Goal: Task Accomplishment & Management: Complete application form

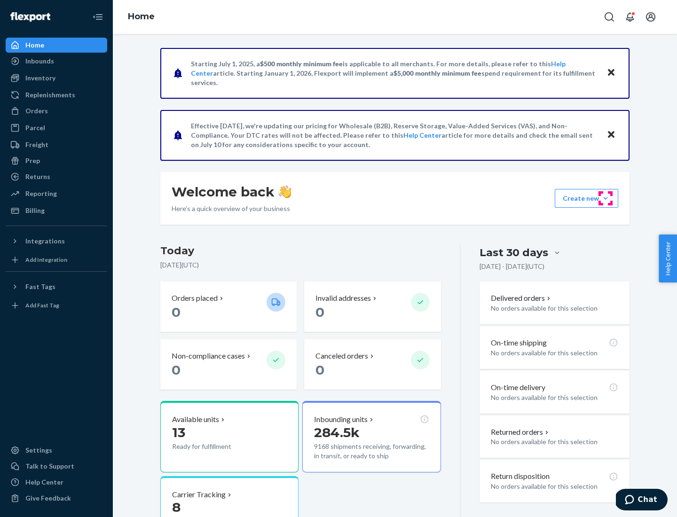
click at [606, 199] on button "Create new Create new inbound Create new order Create new product" at bounding box center [587, 198] width 64 height 19
click at [56, 61] on div "Inbounds" at bounding box center [57, 61] width 100 height 13
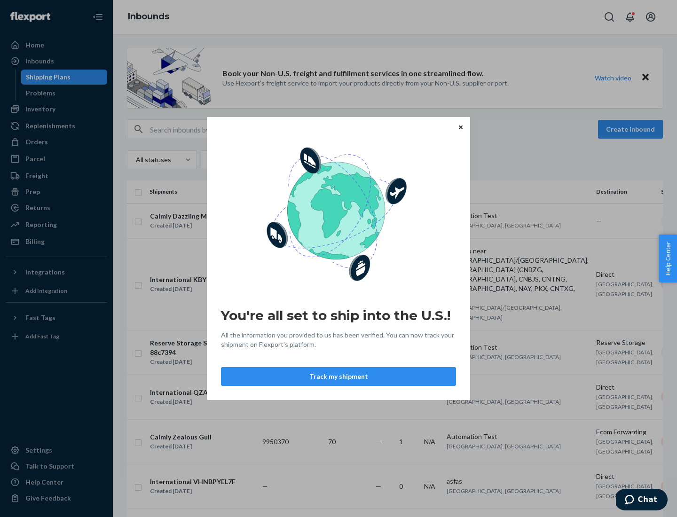
click at [339, 377] on button "Track my shipment" at bounding box center [338, 376] width 235 height 19
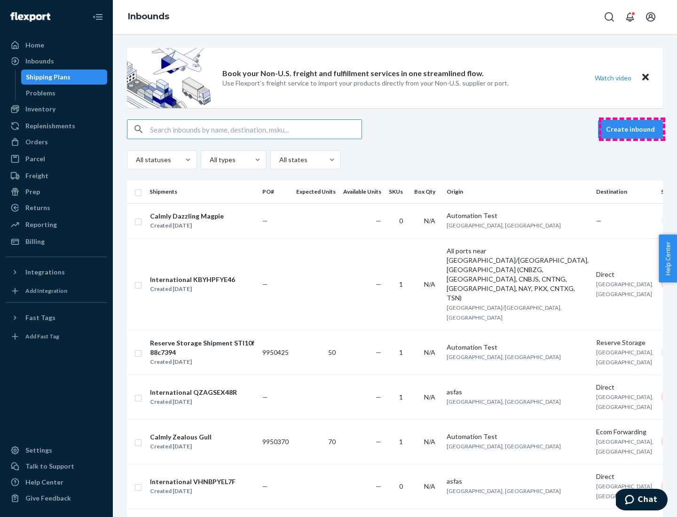
click at [632, 129] on button "Create inbound" at bounding box center [630, 129] width 65 height 19
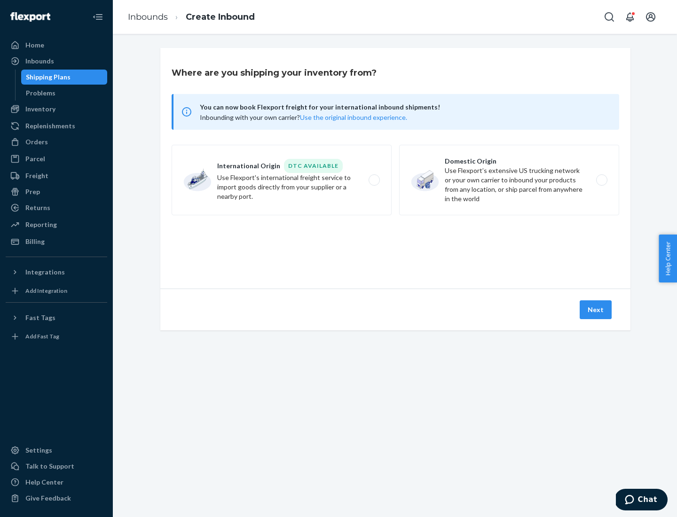
click at [282, 180] on label "International Origin DTC Available Use Flexport's international freight service…" at bounding box center [282, 180] width 220 height 71
click at [374, 180] on input "International Origin DTC Available Use Flexport's international freight service…" at bounding box center [377, 180] width 6 height 6
radio input "true"
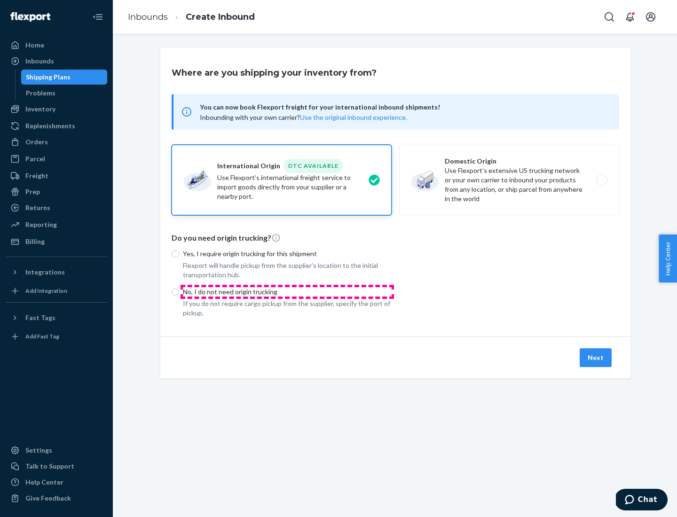
click at [287, 292] on p "No, I do not need origin trucking" at bounding box center [287, 291] width 209 height 9
click at [179, 292] on input "No, I do not need origin trucking" at bounding box center [176, 292] width 8 height 8
radio input "true"
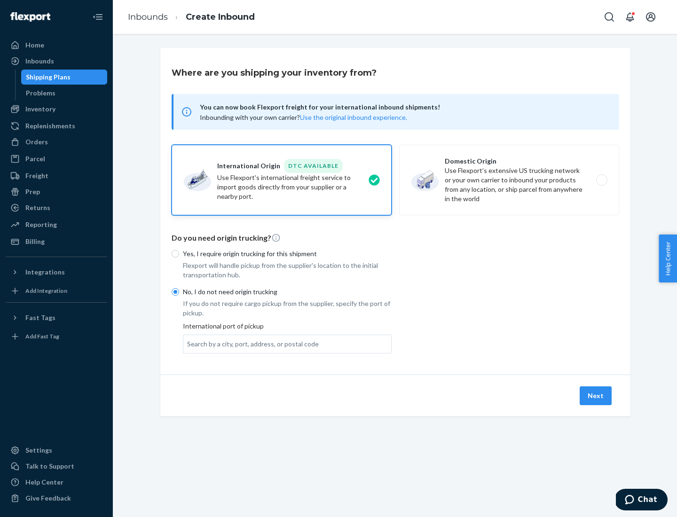
click at [251, 344] on div "Search by a city, port, address, or postal code" at bounding box center [253, 344] width 132 height 9
click at [188, 344] on input "Search by a city, port, address, or postal code" at bounding box center [187, 344] width 1 height 9
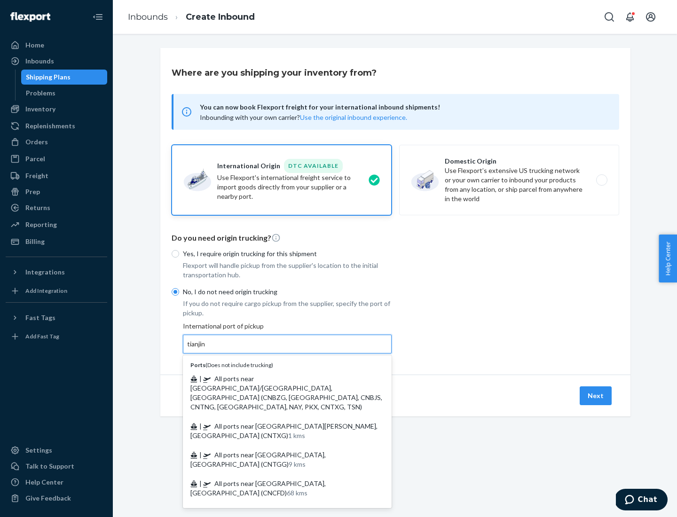
click at [278, 379] on span "| All ports near [GEOGRAPHIC_DATA]/[GEOGRAPHIC_DATA], [GEOGRAPHIC_DATA] (CNBZG,…" at bounding box center [287, 393] width 192 height 36
click at [207, 349] on input "tianjin" at bounding box center [196, 344] width 19 height 9
type input "All ports near [GEOGRAPHIC_DATA]/[GEOGRAPHIC_DATA], [GEOGRAPHIC_DATA] (CNBZG, […"
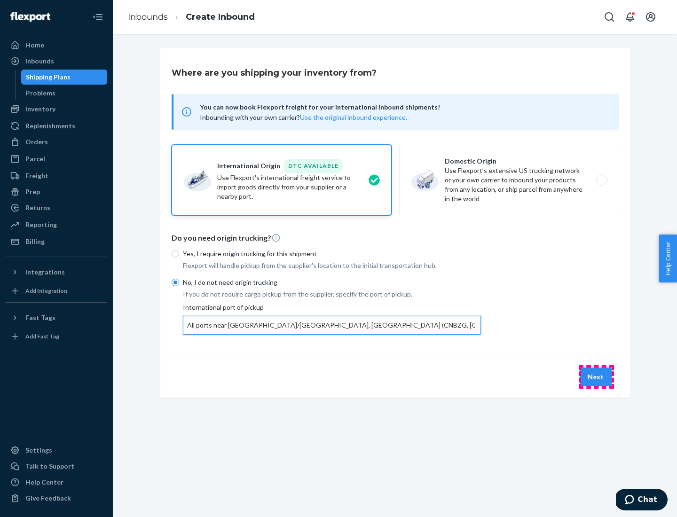
click at [597, 377] on button "Next" at bounding box center [596, 377] width 32 height 19
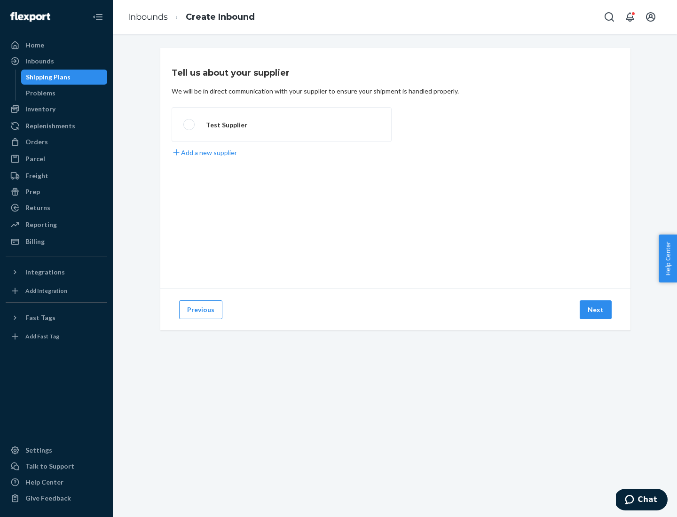
click at [282, 125] on label "Test Supplier" at bounding box center [282, 124] width 220 height 35
click at [190, 125] on input "Test Supplier" at bounding box center [186, 125] width 6 height 6
radio input "true"
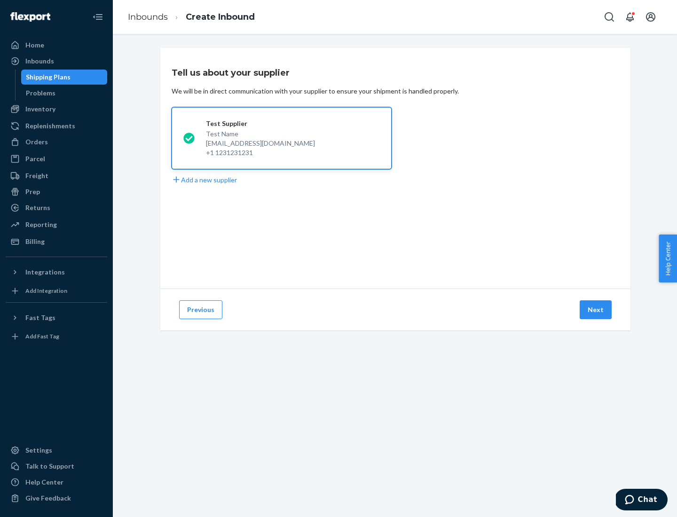
click at [597, 310] on button "Next" at bounding box center [596, 310] width 32 height 19
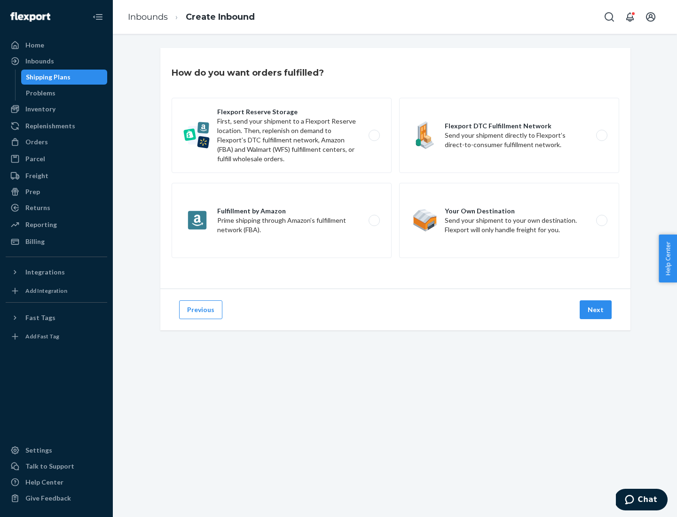
click at [282, 135] on label "Flexport Reserve Storage First, send your shipment to a Flexport Reserve locati…" at bounding box center [282, 135] width 220 height 75
click at [374, 135] on input "Flexport Reserve Storage First, send your shipment to a Flexport Reserve locati…" at bounding box center [377, 136] width 6 height 6
radio input "true"
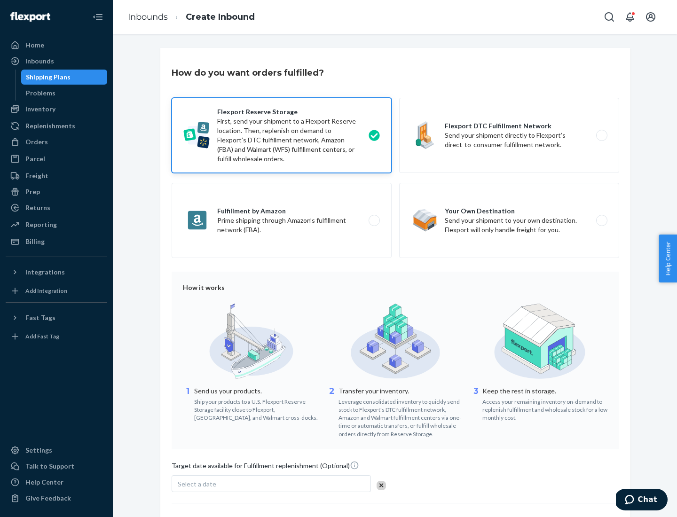
scroll to position [77, 0]
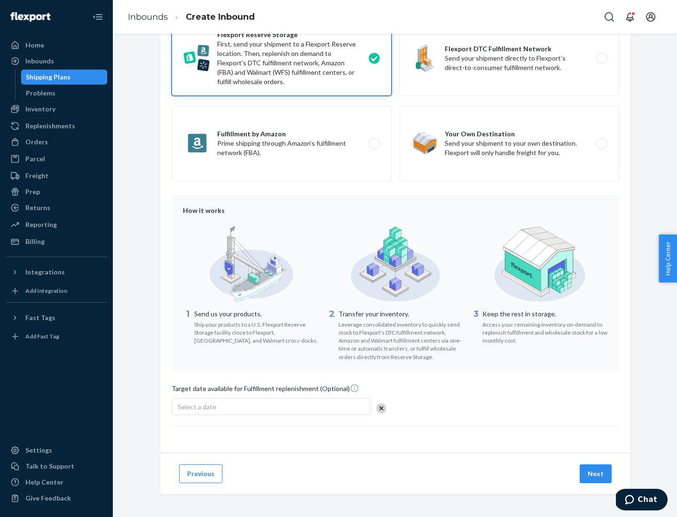
click at [597, 474] on button "Next" at bounding box center [596, 474] width 32 height 19
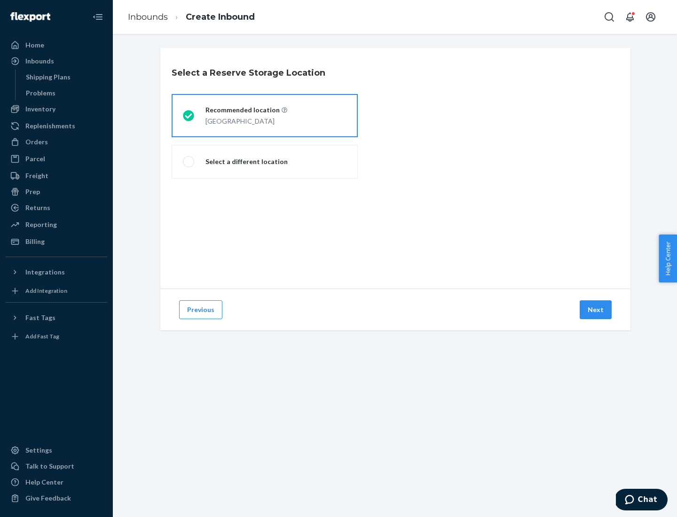
click at [265, 116] on div "[GEOGRAPHIC_DATA]" at bounding box center [247, 120] width 82 height 11
click at [189, 116] on input "Recommended location [GEOGRAPHIC_DATA]" at bounding box center [186, 116] width 6 height 6
click at [597, 310] on button "Next" at bounding box center [596, 310] width 32 height 19
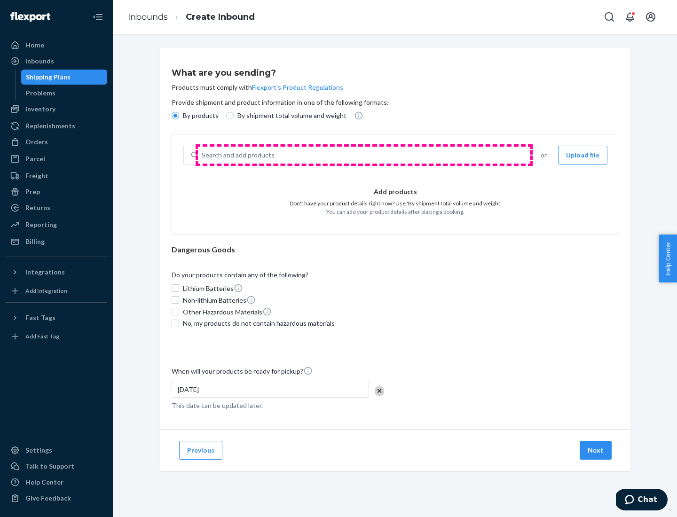
click at [364, 155] on div "Search and add products" at bounding box center [363, 155] width 331 height 17
click at [203, 155] on input "Search and add products" at bounding box center [202, 155] width 1 height 9
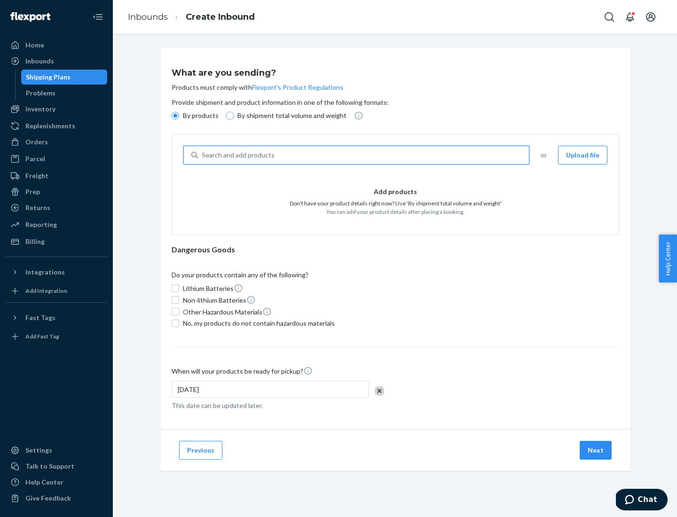
click at [229, 116] on input "By shipment total volume and weight" at bounding box center [230, 116] width 8 height 8
radio input "true"
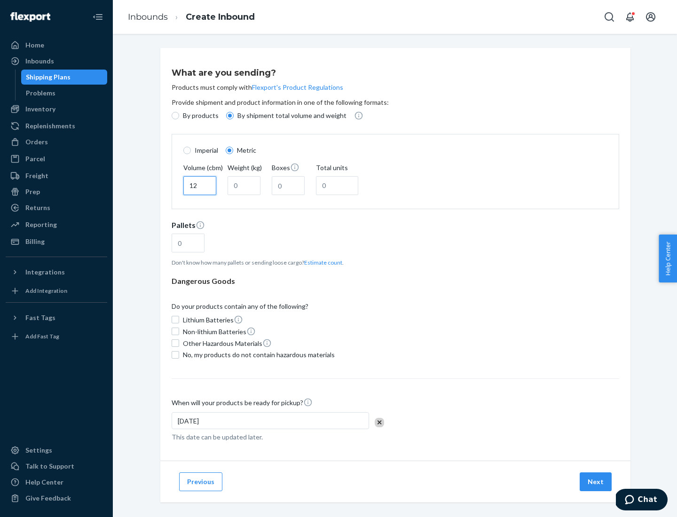
type input "12"
type input "22"
type input "222"
type input "121"
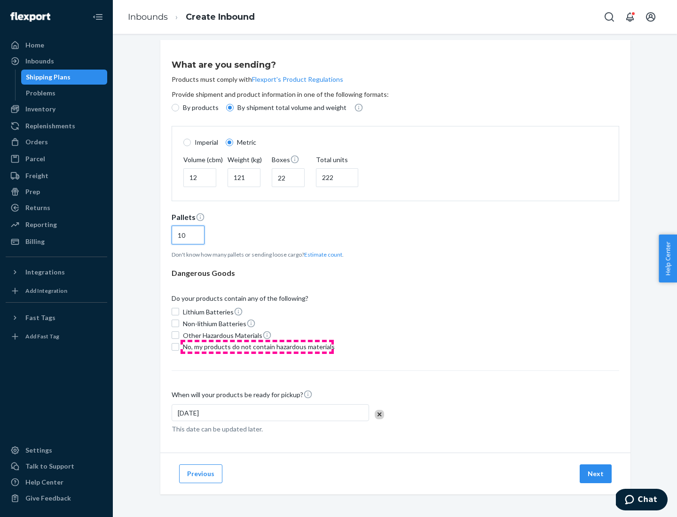
type input "10"
click at [257, 347] on span "No, my products do not contain hazardous materials" at bounding box center [259, 346] width 152 height 9
click at [179, 347] on input "No, my products do not contain hazardous materials" at bounding box center [176, 347] width 8 height 8
checkbox input "true"
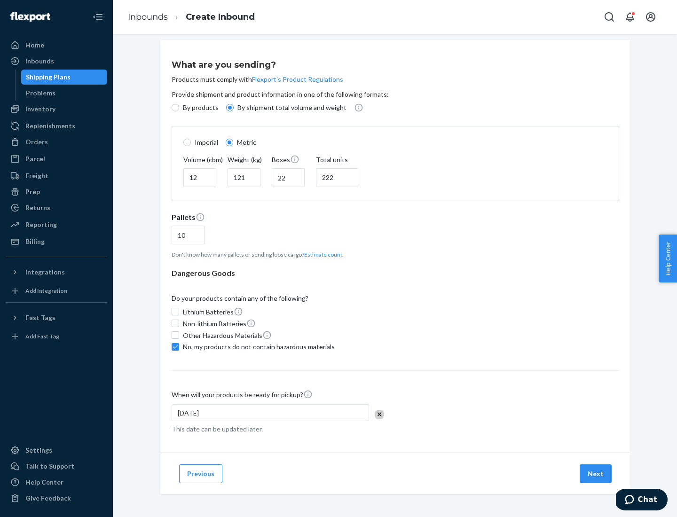
click at [597, 474] on button "Next" at bounding box center [596, 474] width 32 height 19
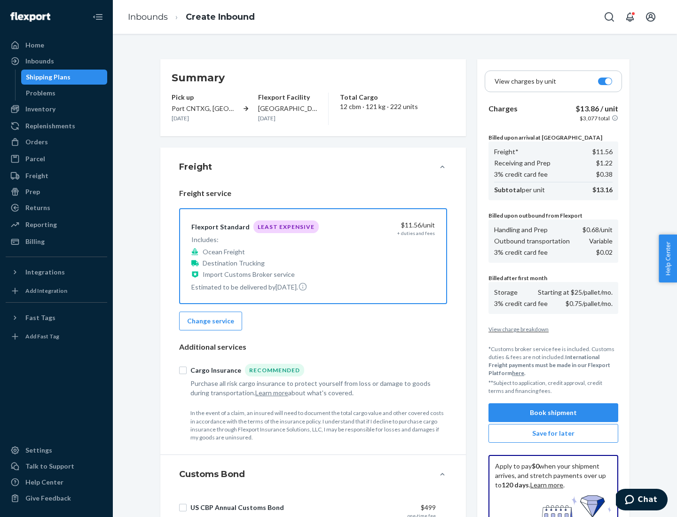
scroll to position [137, 0]
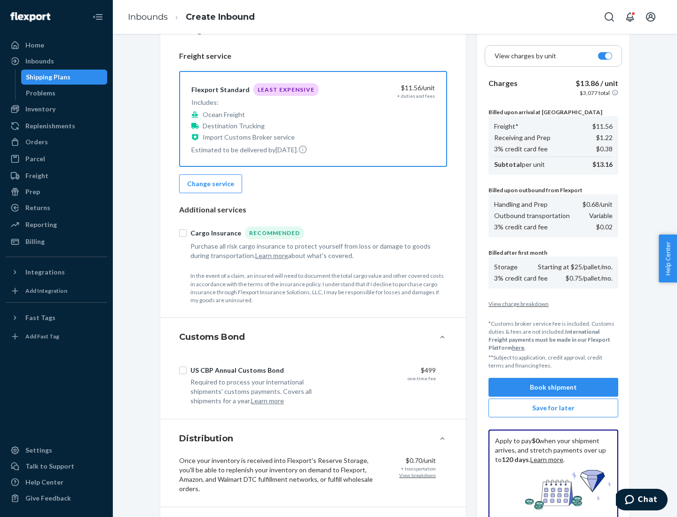
click at [554, 388] on button "Book shipment" at bounding box center [554, 387] width 130 height 19
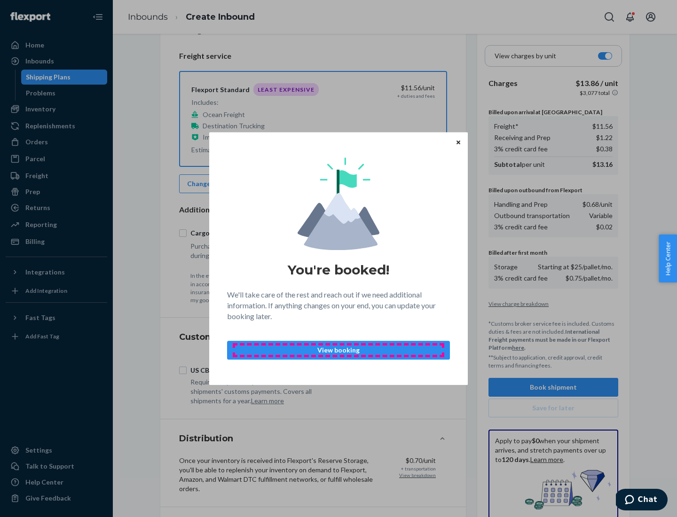
click at [339, 350] on p "View booking" at bounding box center [338, 350] width 207 height 9
